Goal: Navigation & Orientation: Understand site structure

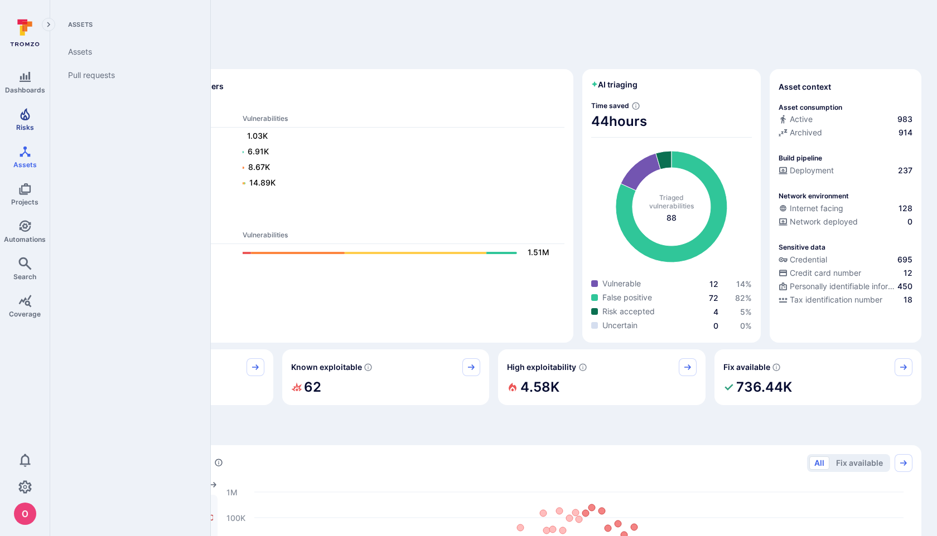
click at [22, 114] on icon "Risks" at bounding box center [24, 114] width 13 height 13
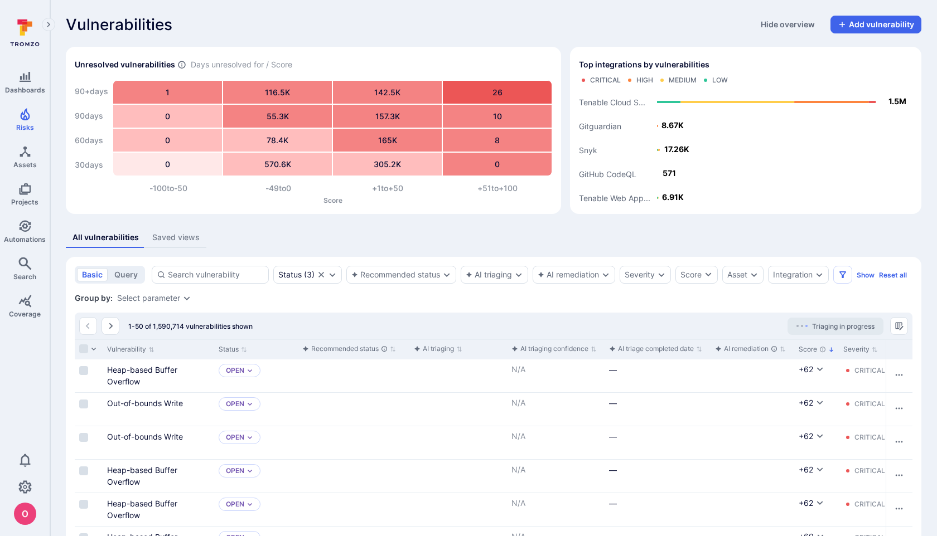
click at [275, 240] on div "All vulnerabilities Saved views" at bounding box center [493, 237] width 855 height 21
click at [183, 241] on div "Saved views" at bounding box center [175, 237] width 47 height 11
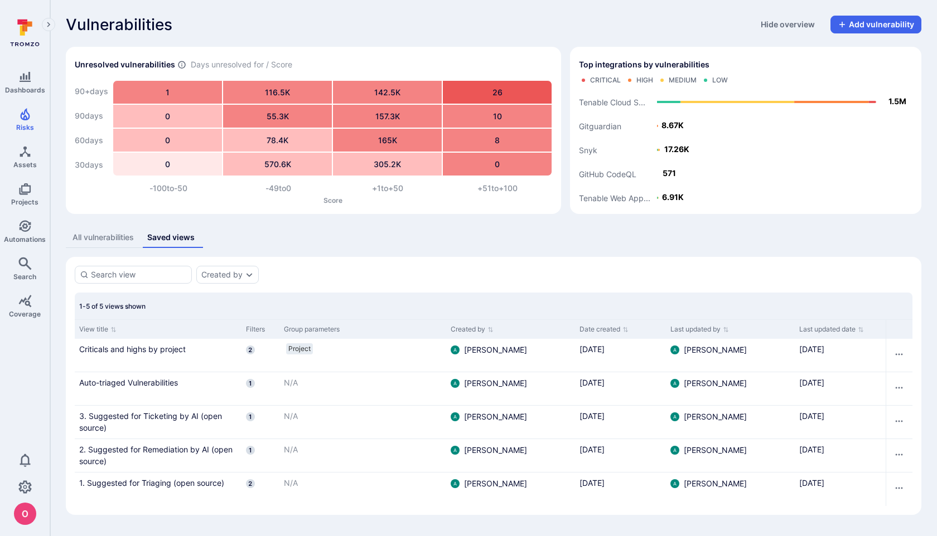
click at [117, 234] on div "All vulnerabilities" at bounding box center [102, 237] width 61 height 11
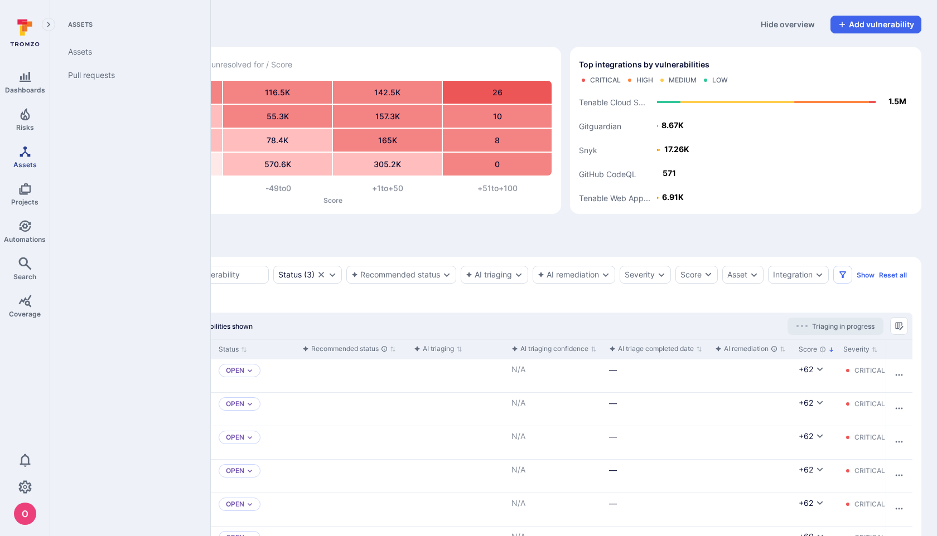
click at [27, 162] on span "Assets" at bounding box center [24, 165] width 23 height 8
